Goal: Book appointment/travel/reservation

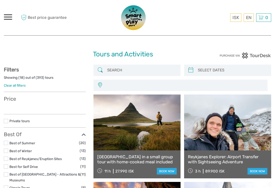
select select
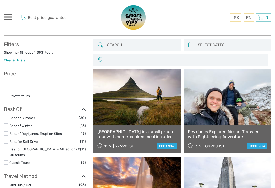
select select
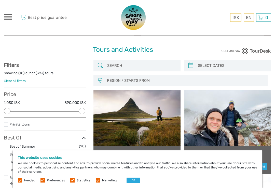
scroll to position [5, 0]
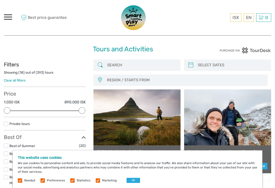
click at [259, 66] on input "search" at bounding box center [232, 65] width 73 height 9
type input "04/10/2025"
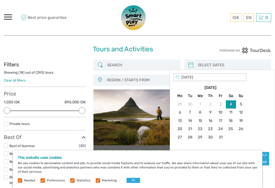
type input "12/10/2025"
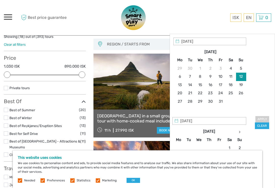
scroll to position [42, 0]
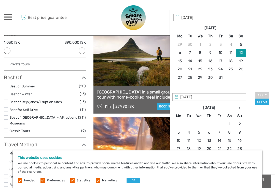
click at [265, 77] on div "Apply Clear" at bounding box center [222, 60] width 98 height 92
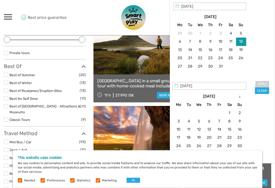
scroll to position [77, 0]
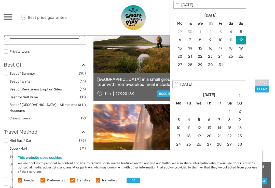
type input "11/10/2025"
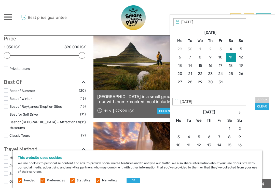
scroll to position [60, 0]
click at [227, 101] on input "11/10/2025" at bounding box center [209, 102] width 74 height 8
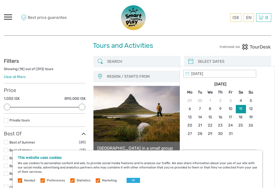
scroll to position [0, 0]
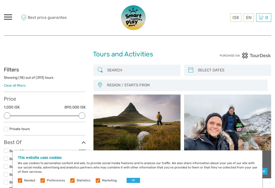
click at [0, 0] on link "English" at bounding box center [0, 0] width 0 height 0
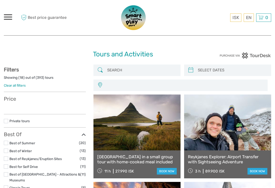
select select
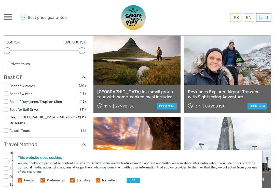
scroll to position [68, 0]
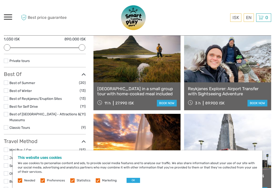
click at [158, 67] on link at bounding box center [136, 54] width 87 height 56
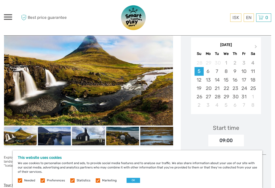
scroll to position [96, 0]
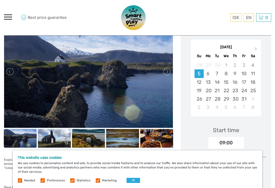
click at [256, 73] on div "11" at bounding box center [252, 74] width 9 height 8
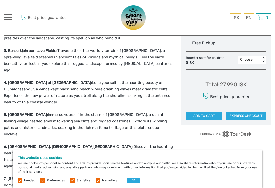
scroll to position [297, 0]
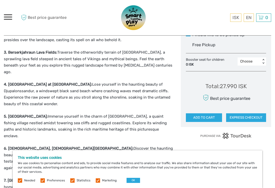
click at [0, 0] on link "Deutsch" at bounding box center [0, 0] width 0 height 0
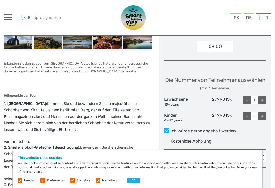
scroll to position [190, 0]
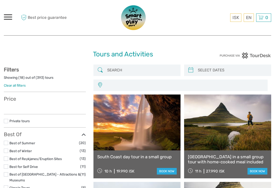
select select
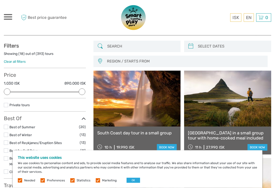
scroll to position [23, 0]
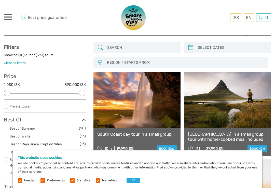
click at [133, 50] on input "search" at bounding box center [141, 47] width 73 height 9
type input "Stmp"
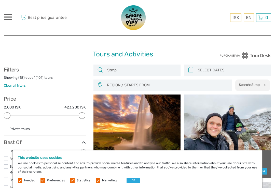
scroll to position [22, 0]
